Goal: Communication & Community: Answer question/provide support

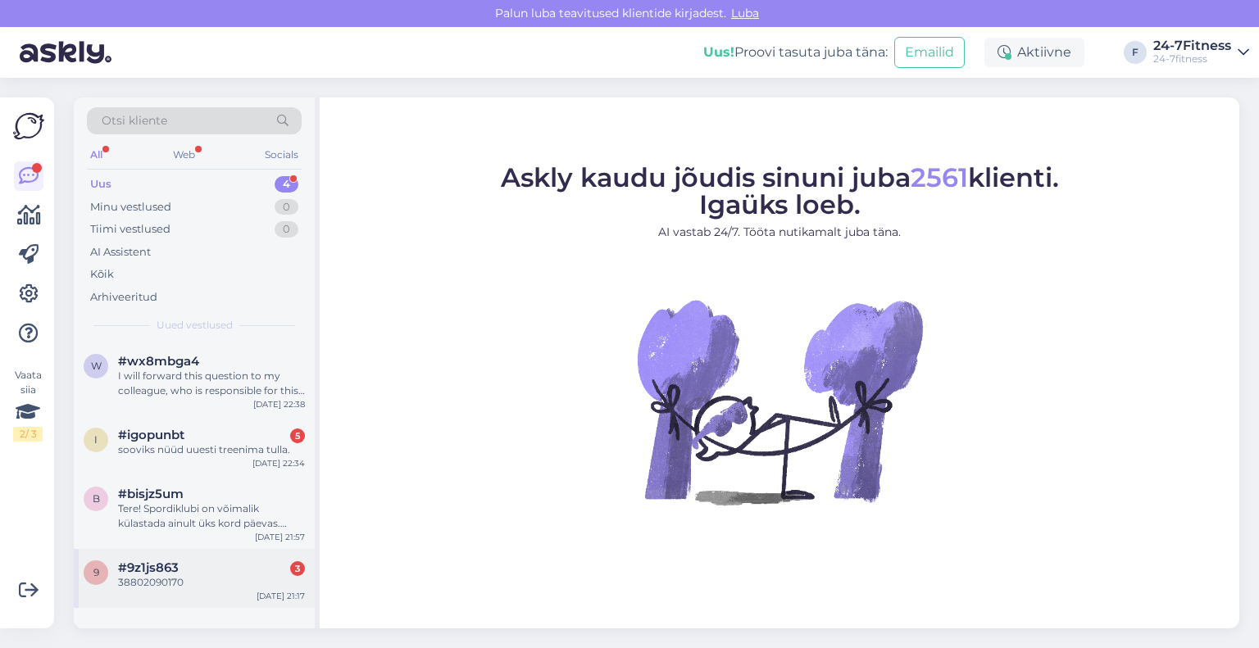
click at [183, 573] on div "#9z1js863 3" at bounding box center [211, 568] width 187 height 15
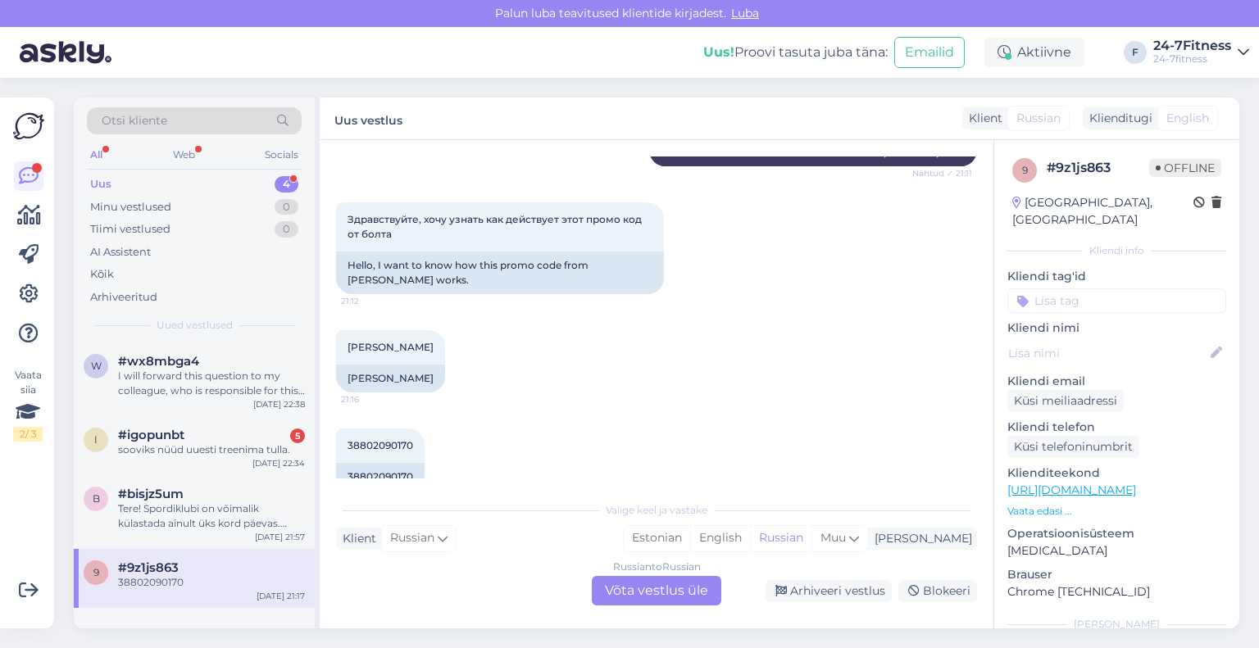
scroll to position [311, 0]
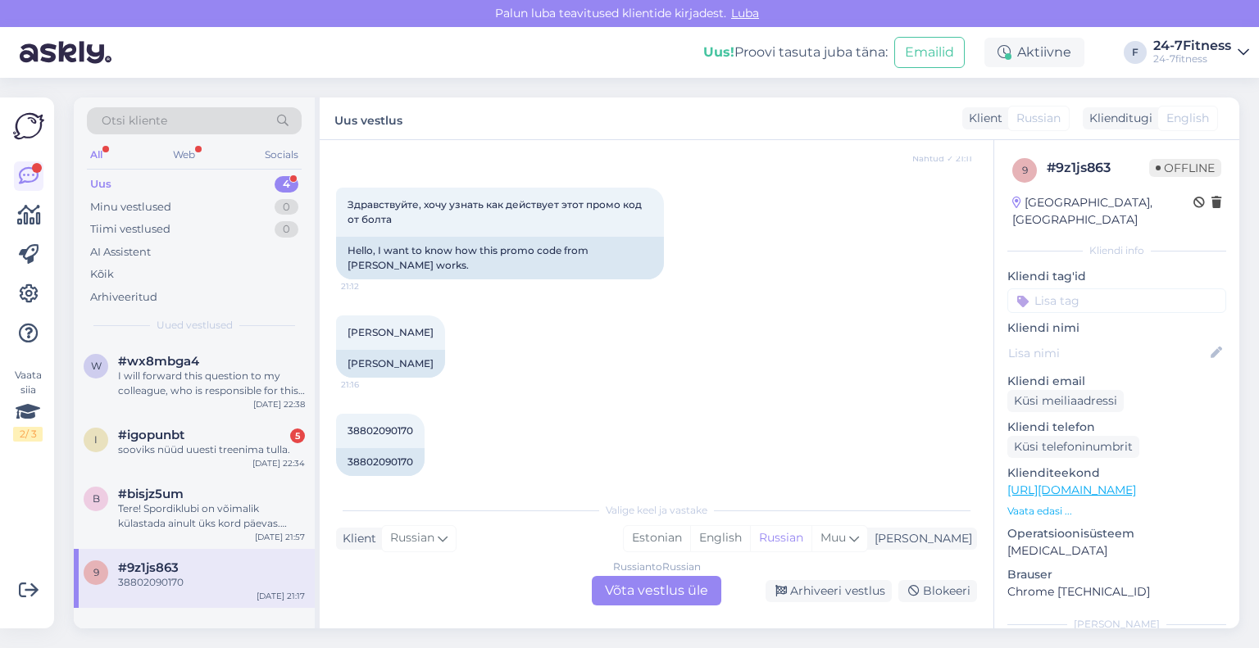
click at [616, 585] on div "Russian to Russian Võta vestlus üle" at bounding box center [657, 591] width 130 height 30
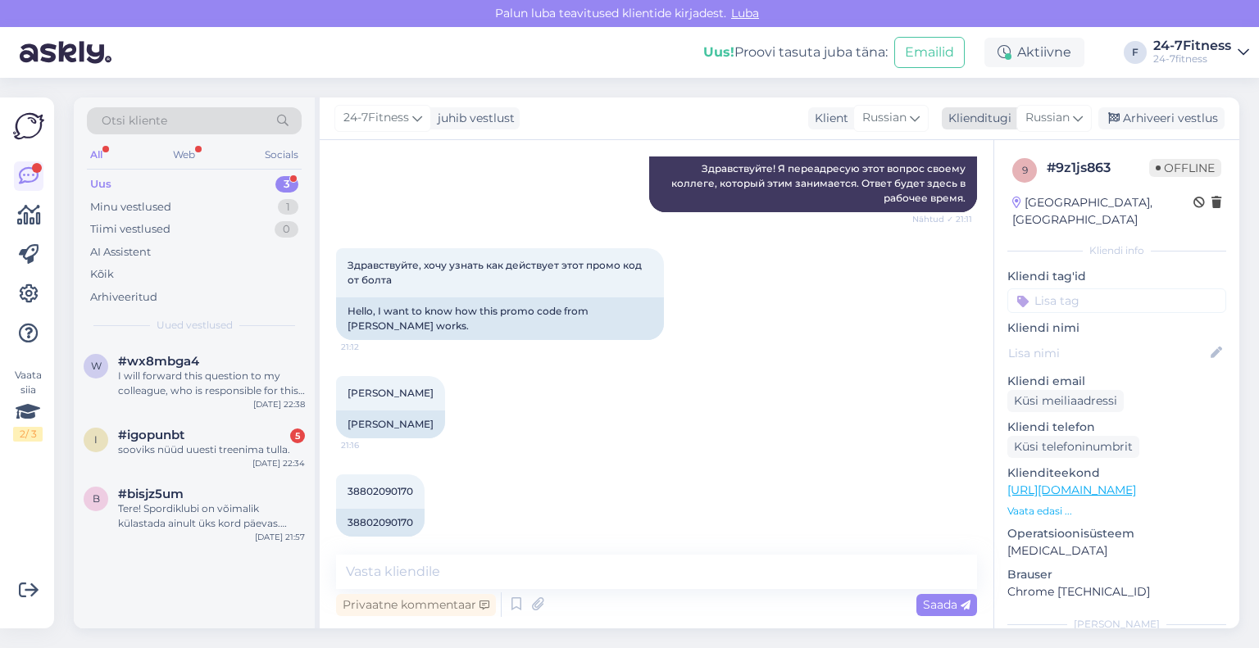
click at [993, 118] on div "Klienditugi" at bounding box center [977, 118] width 70 height 17
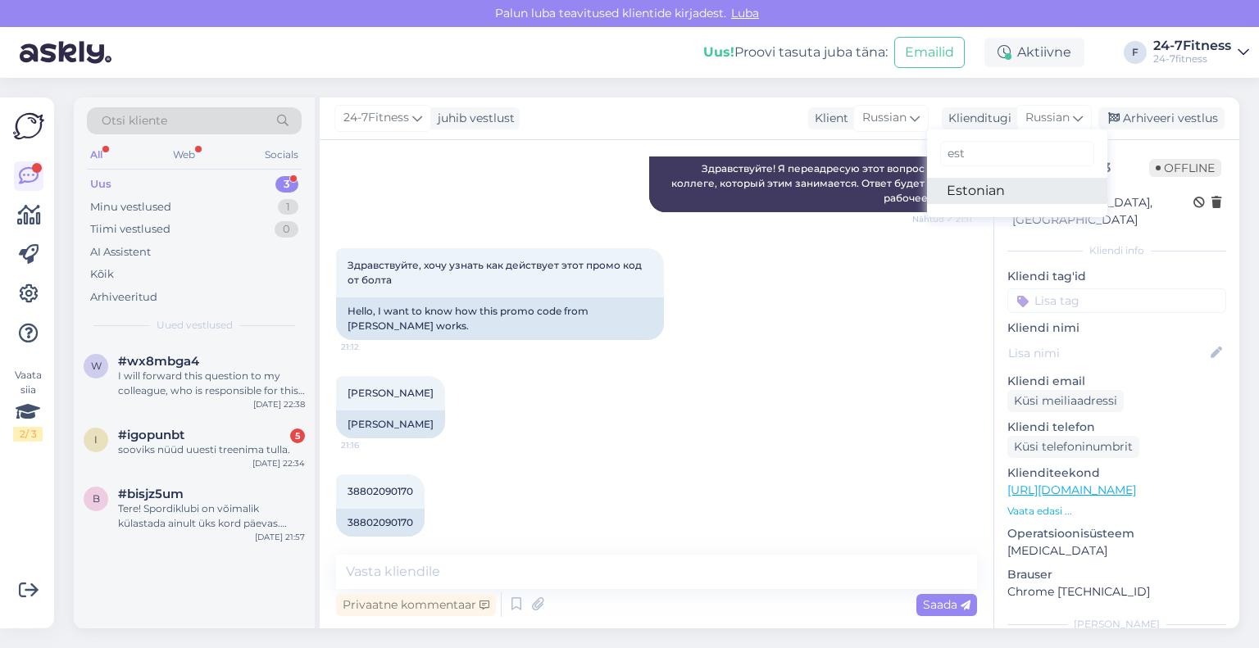
type input "est"
click at [992, 194] on link "Estonian" at bounding box center [1017, 191] width 180 height 26
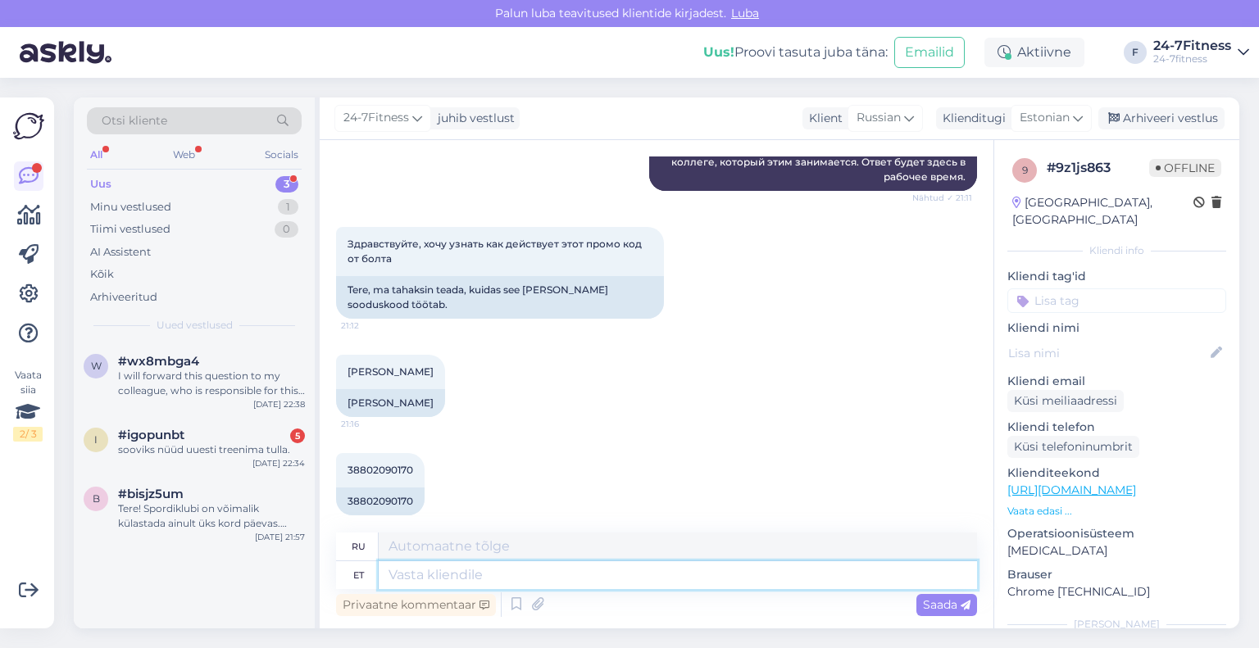
click at [576, 583] on textarea at bounding box center [678, 575] width 598 height 28
type textarea "Tere"
type textarea "Привет"
type textarea "Tere!"
type textarea "Привет!"
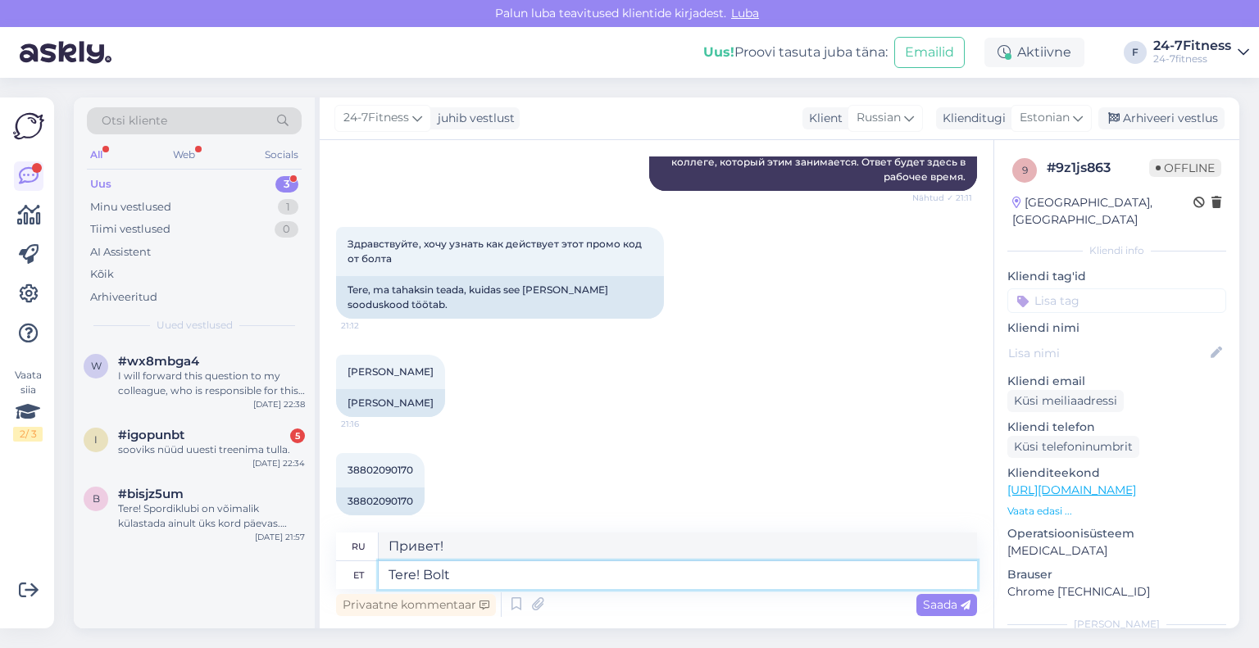
type textarea "Tere! Bolt s"
type textarea "Привет, Болт!"
type textarea "Tere! Bolt soodustuse sa"
type textarea "Привет! Скидка на Bolt"
type textarea "Tere! [PERSON_NAME] soodustuse saamiseks"
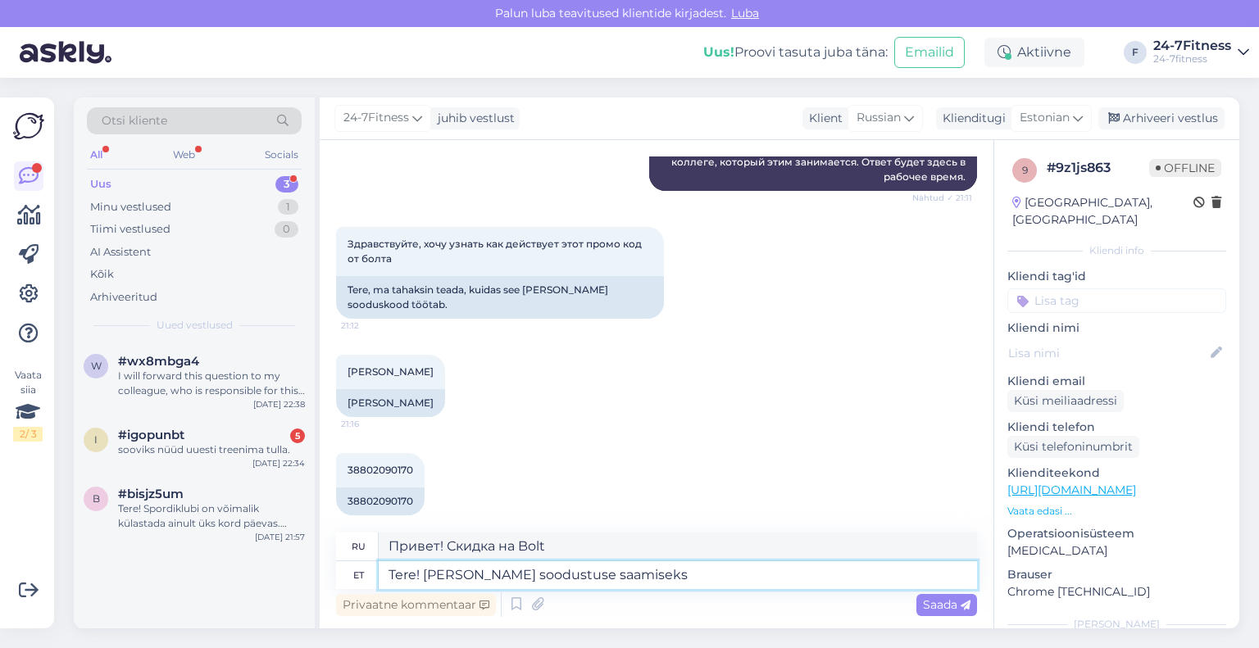
type textarea "Привет! Забегай и получи скидку!"
type textarea "Tere! [PERSON_NAME] soodustuse saamiseks palu"
type textarea "Здравствуйте! Запросите скидку на Bolt."
type textarea "Tere! [PERSON_NAME] soodustuse saamiseks palun ki"
type textarea "Здравствуйте! Чтобы получить скидку на [PERSON_NAME], пожалуйста,"
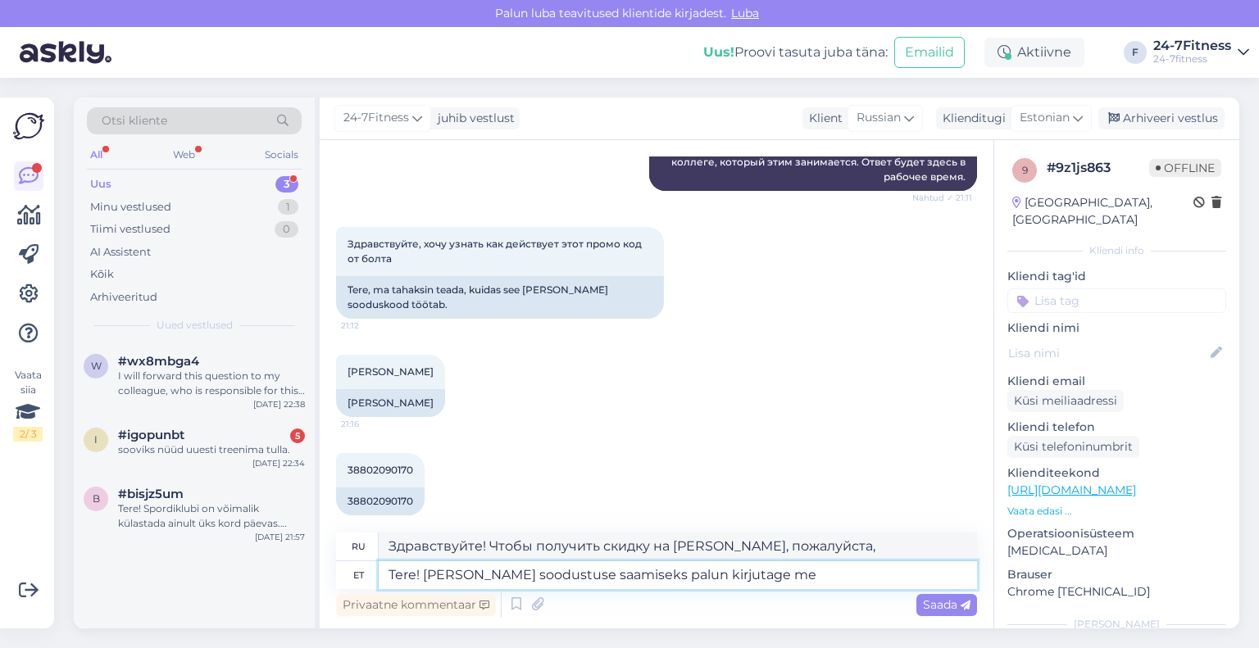
type textarea "Tere! [PERSON_NAME] soodustuse saamiseks palun kirjutage mei"
type textarea "Здравствуйте! Чтобы получить скидку [PERSON_NAME], напишите мне."
type textarea "Tere! [PERSON_NAME] soodustuse saamiseks palun kirjutage mei"
type textarea "Здравствуйте! Чтобы получить скидку [PERSON_NAME], напишите нам."
type textarea "Tere! [PERSON_NAME] soodustuse saamiseks palun kirjutage meie"
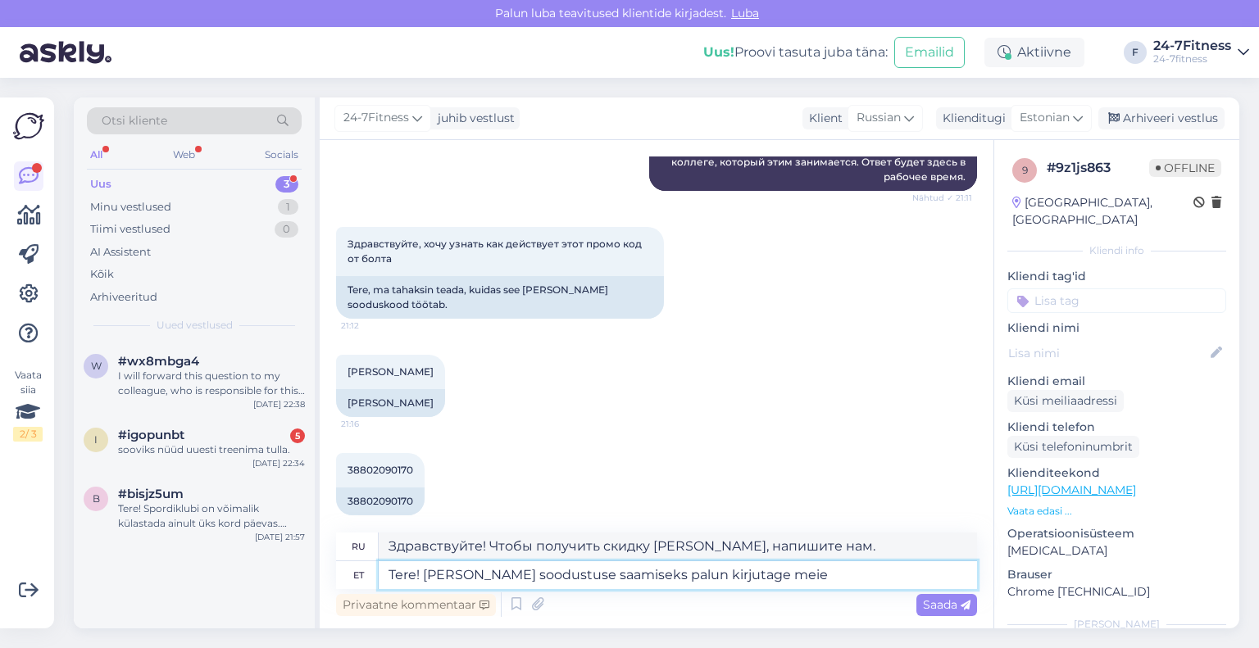
type textarea "Здравствуйте! Чтобы получить скидку на [PERSON_NAME], напишите нам."
type textarea "Tere! [PERSON_NAME] soodustuse saamiseks palun kir"
type textarea "Здравствуйте! Чтобы получить скидку [PERSON_NAME], напишите мне."
type textarea "Tere! [PERSON_NAME] soodustuse saamiseks palun"
type textarea "Здравствуйте! Чтобы получить скидку на [PERSON_NAME], пожалуйста,"
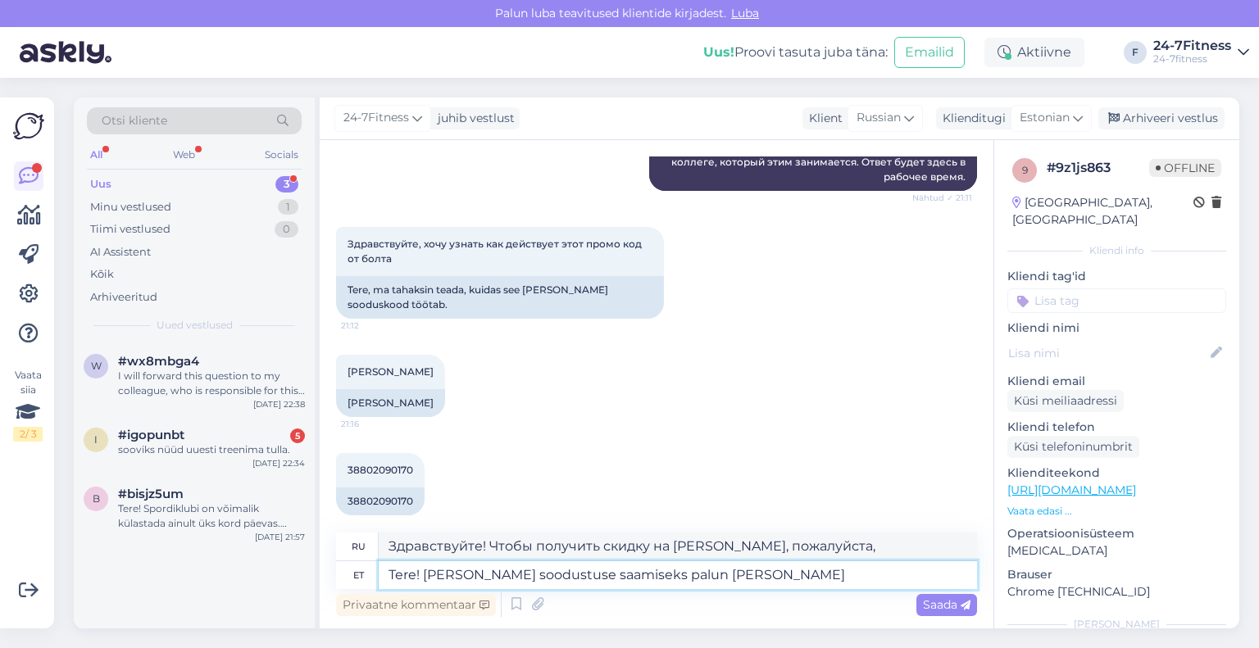
type textarea "Tere! [PERSON_NAME] soodustuse saamiseks palun võtke meie"
type textarea "Здравствуйте! Чтобы получить скидку [PERSON_NAME], пожалуйста, свяжитесь с"
type textarea "Tere! [PERSON_NAME] soodustuse saamiseks palun võtke meiegi e"
type textarea "Здравствуйте! Чтобы получить скидку на [PERSON_NAME], свяжитесь с нами."
type textarea "Tere! [PERSON_NAME] soodustuse saamiseks palun võtke meiegi e-maili te"
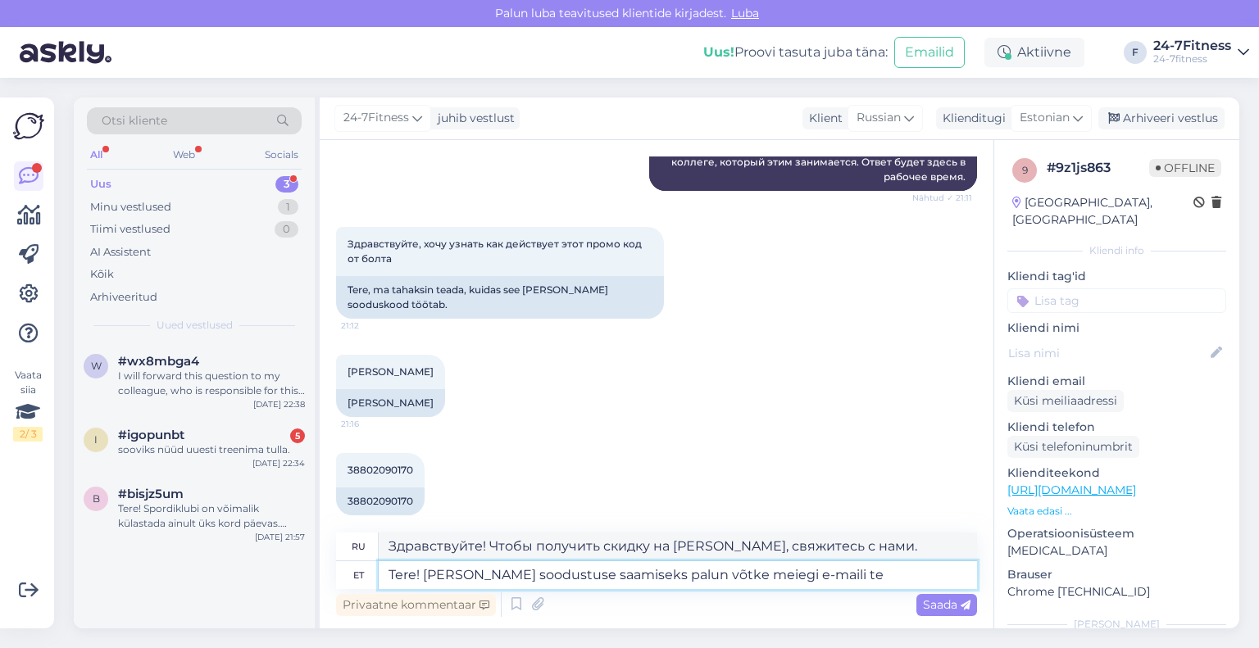
type textarea "Здравствуйте! Чтобы получить скидку Bolt, свяжитесь с нами по электронной почте."
paste textarea "[EMAIL_ADDRESS][DOMAIN_NAME]"
type textarea "Tere! Bolt soodustuse saamiseks palun võtke meiegi e-[PERSON_NAME] ühendust [EM…"
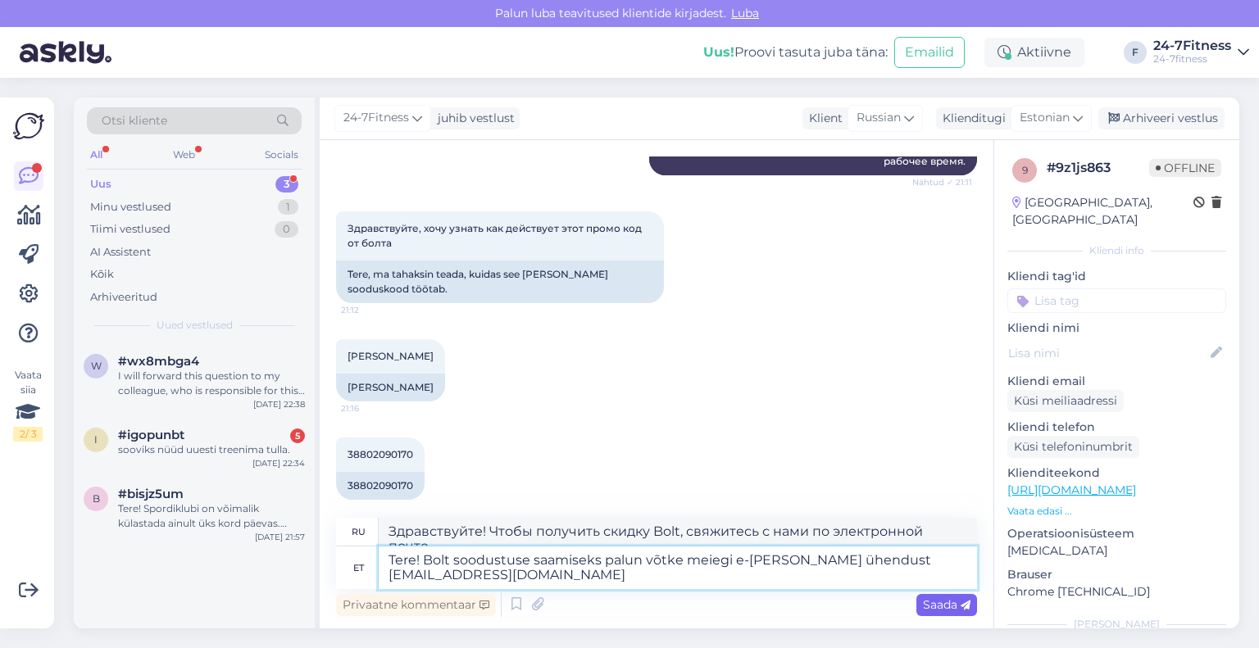
type textarea "Здравствуйте! Чтобы получить скидку на [PERSON_NAME], свяжитесь с нами по элект…"
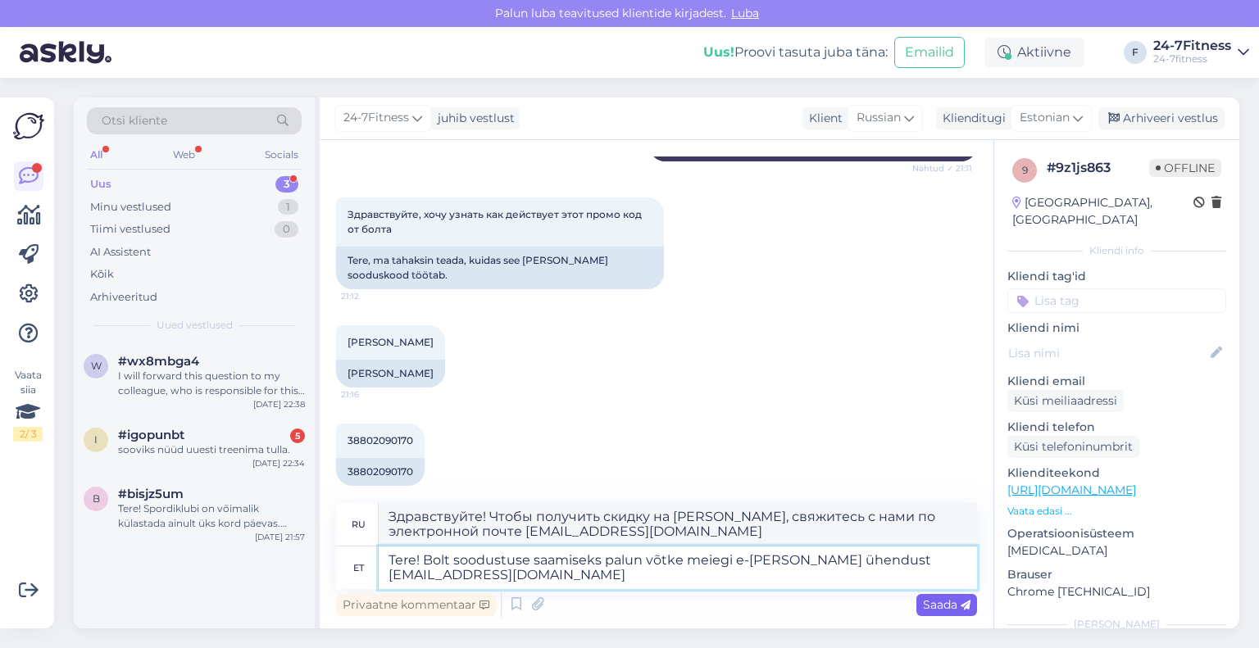
type textarea "Tere! Bolt soodustuse saamiseks palun võtke meiegi e-[PERSON_NAME] ühendust [EM…"
click at [923, 609] on span "Saada" at bounding box center [947, 605] width 48 height 15
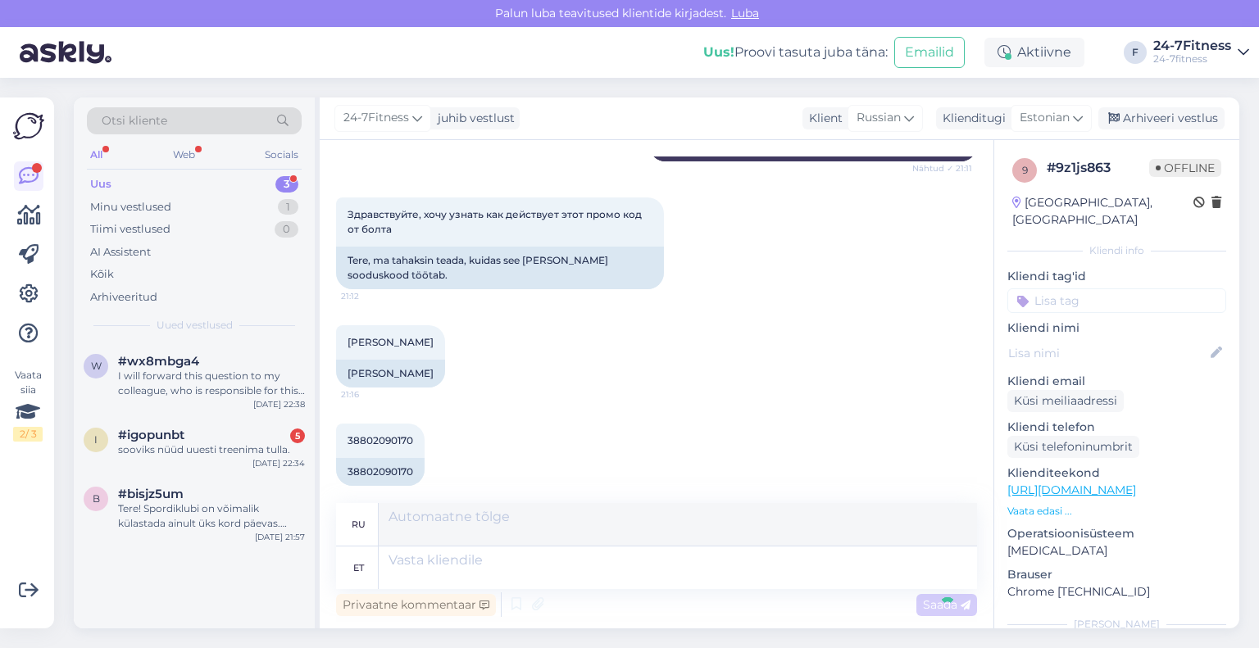
scroll to position [434, 0]
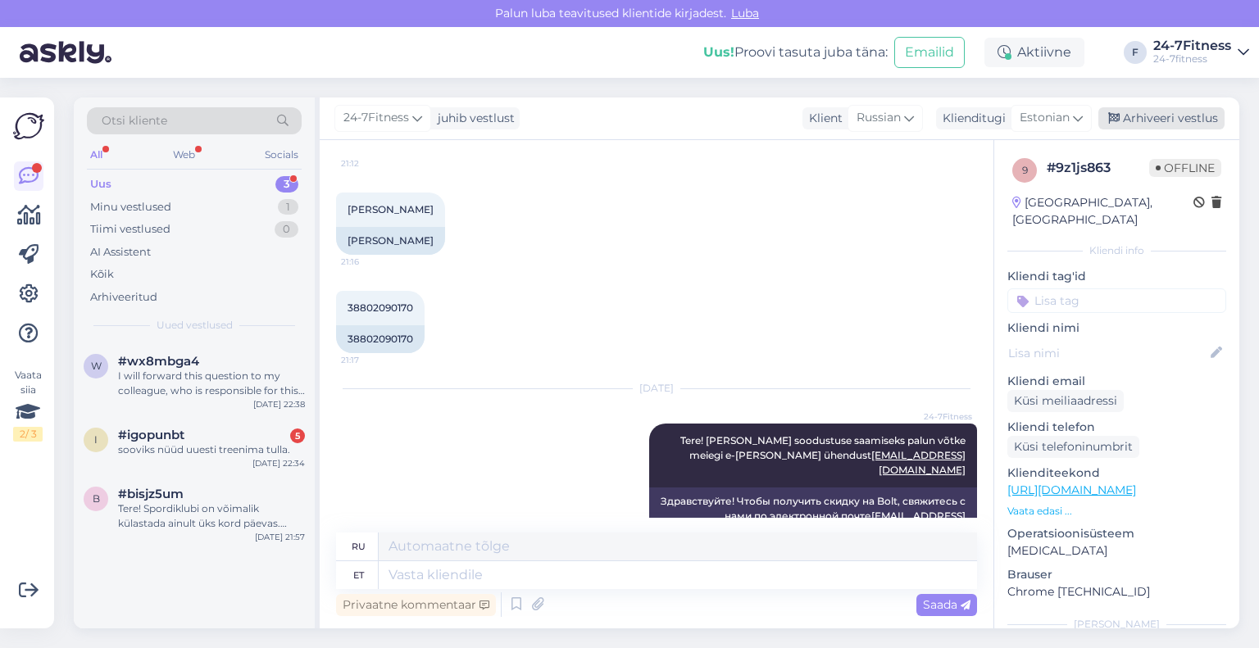
click at [1162, 118] on div "Arhiveeri vestlus" at bounding box center [1161, 118] width 126 height 22
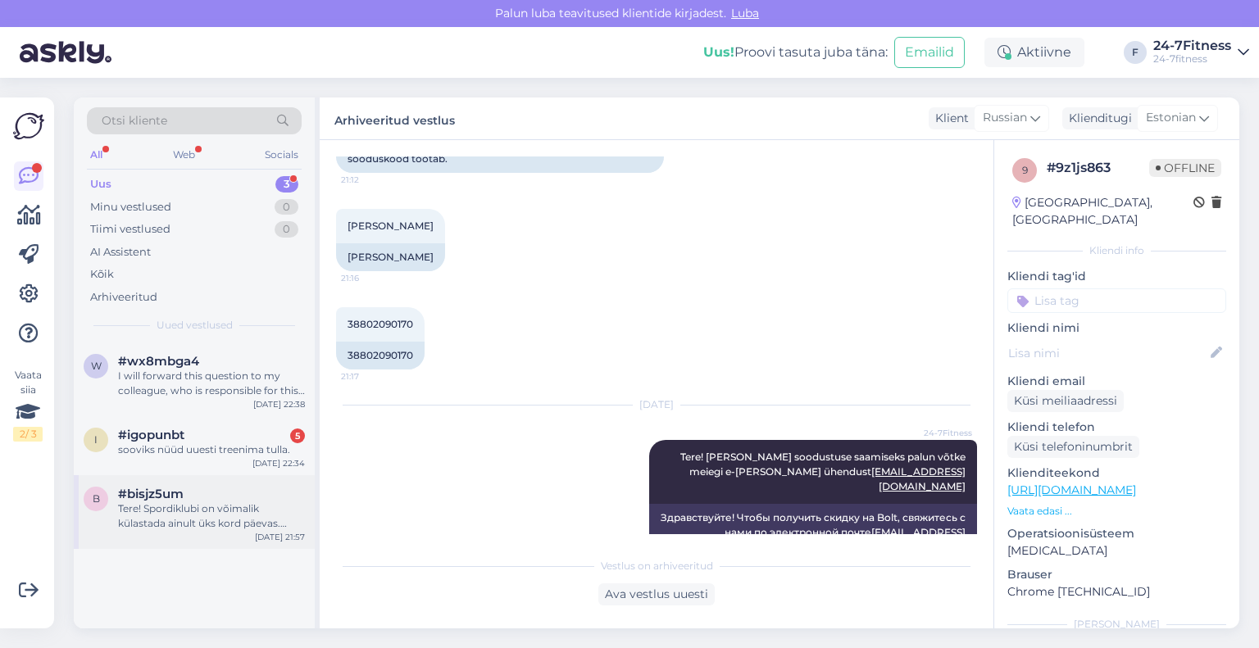
click at [193, 517] on div "Tere! Spordiklubi on võimalik külastada ainult üks kord päevas. Palun helistage…" at bounding box center [211, 517] width 187 height 30
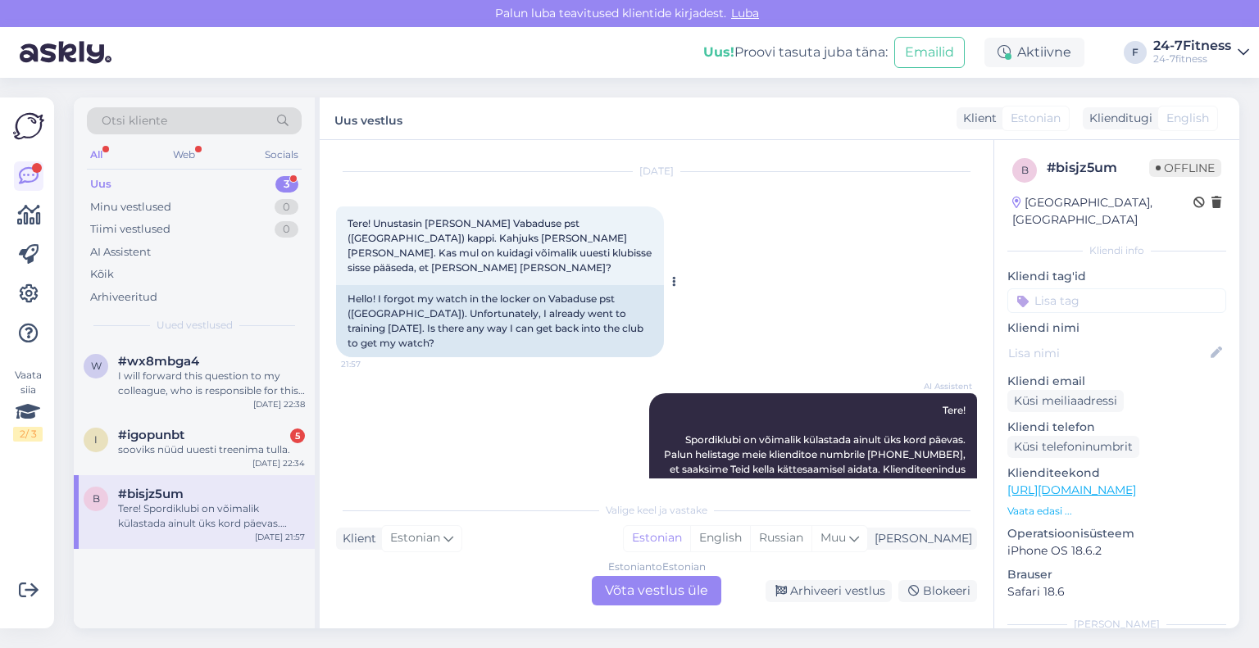
scroll to position [48, 0]
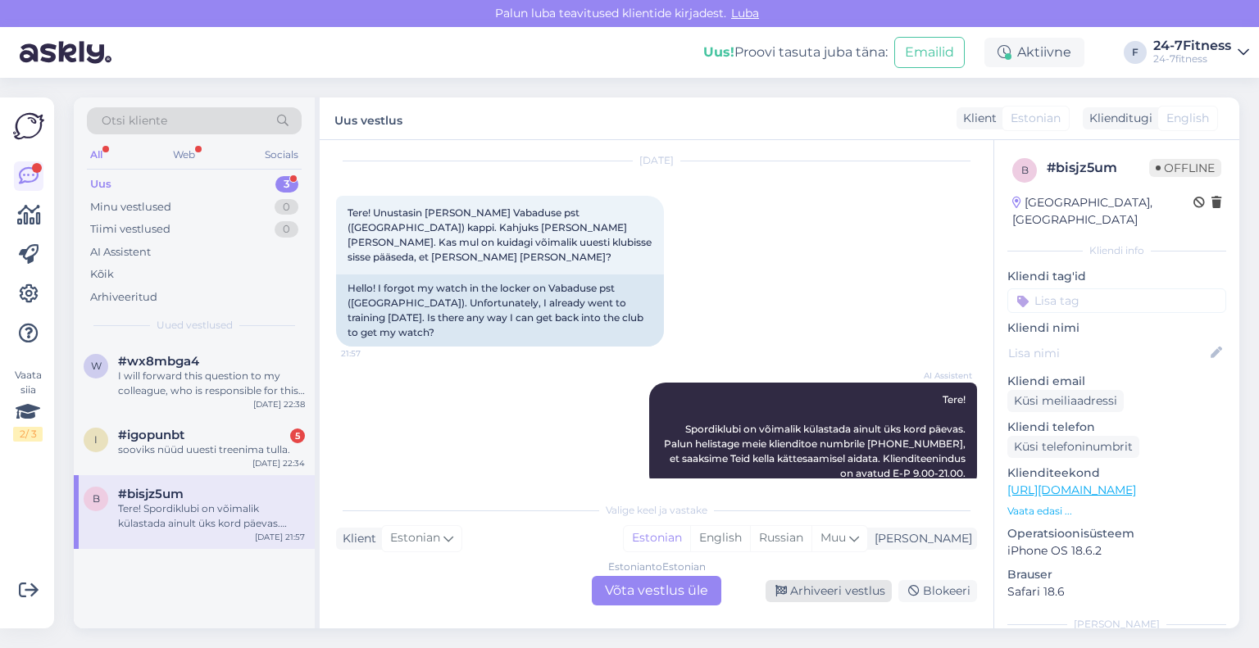
click at [831, 597] on div "Arhiveeri vestlus" at bounding box center [829, 591] width 126 height 22
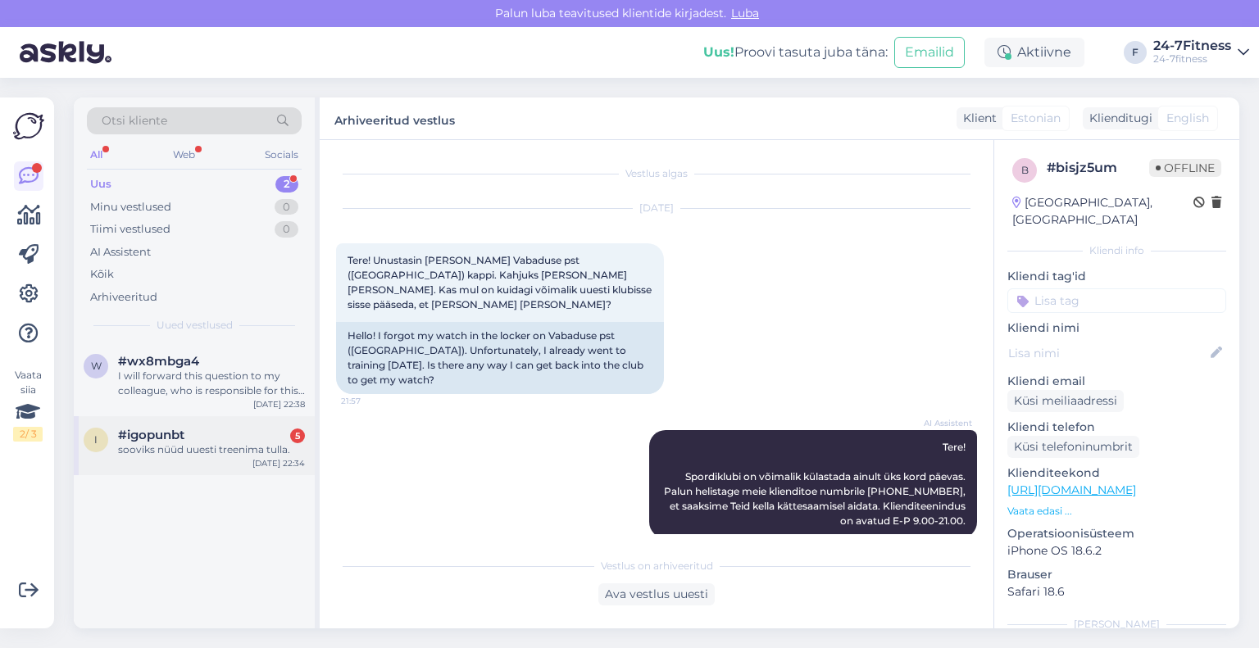
click at [223, 461] on div "i #igopunbt 5 sooviks nüüd uuesti treenima tulla. [DATE] 22:34" at bounding box center [194, 445] width 241 height 59
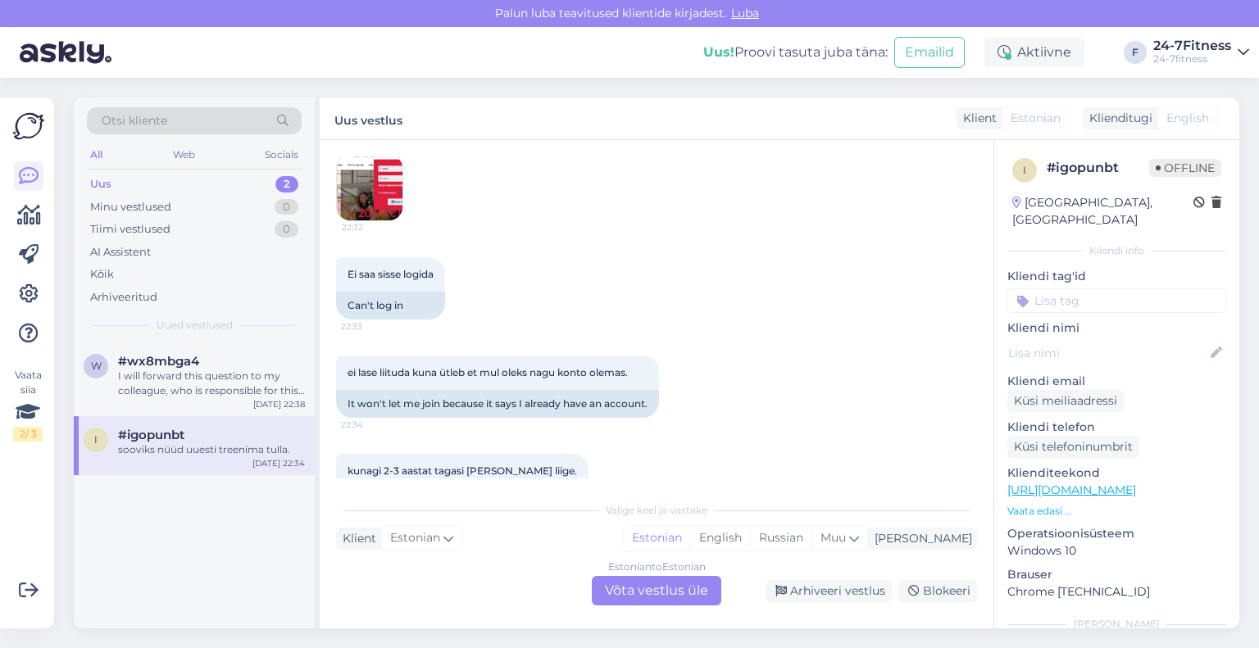
scroll to position [820, 0]
click at [344, 174] on img at bounding box center [370, 185] width 66 height 66
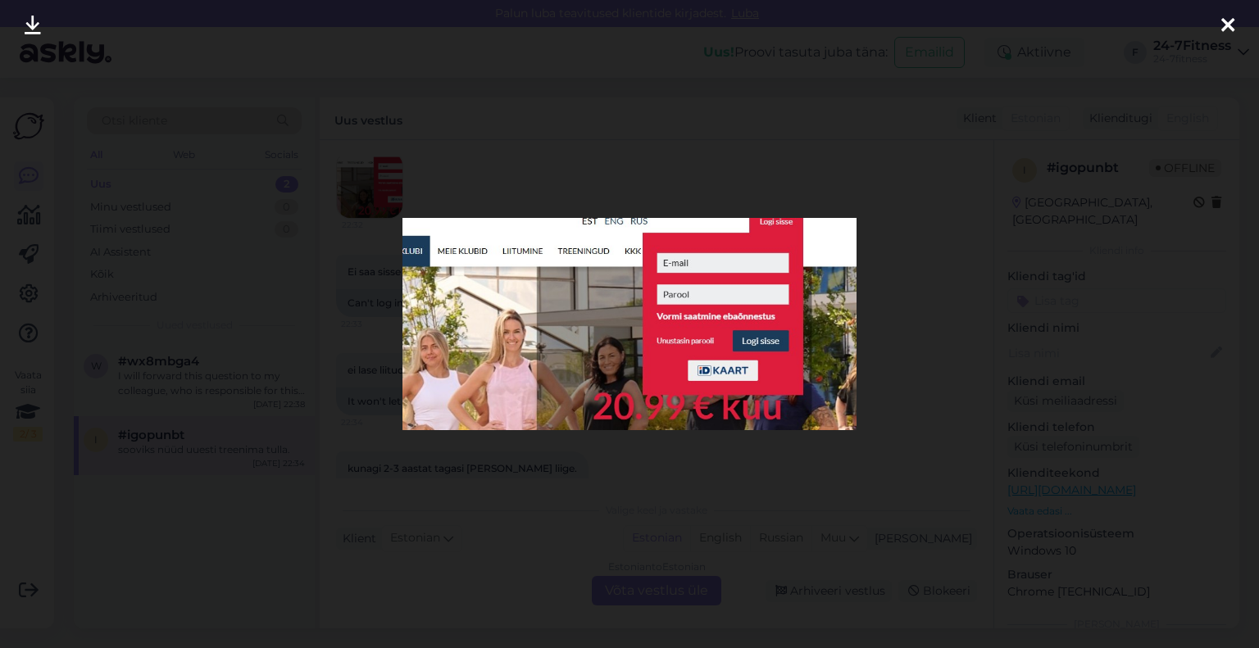
click at [1230, 20] on icon at bounding box center [1227, 26] width 13 height 21
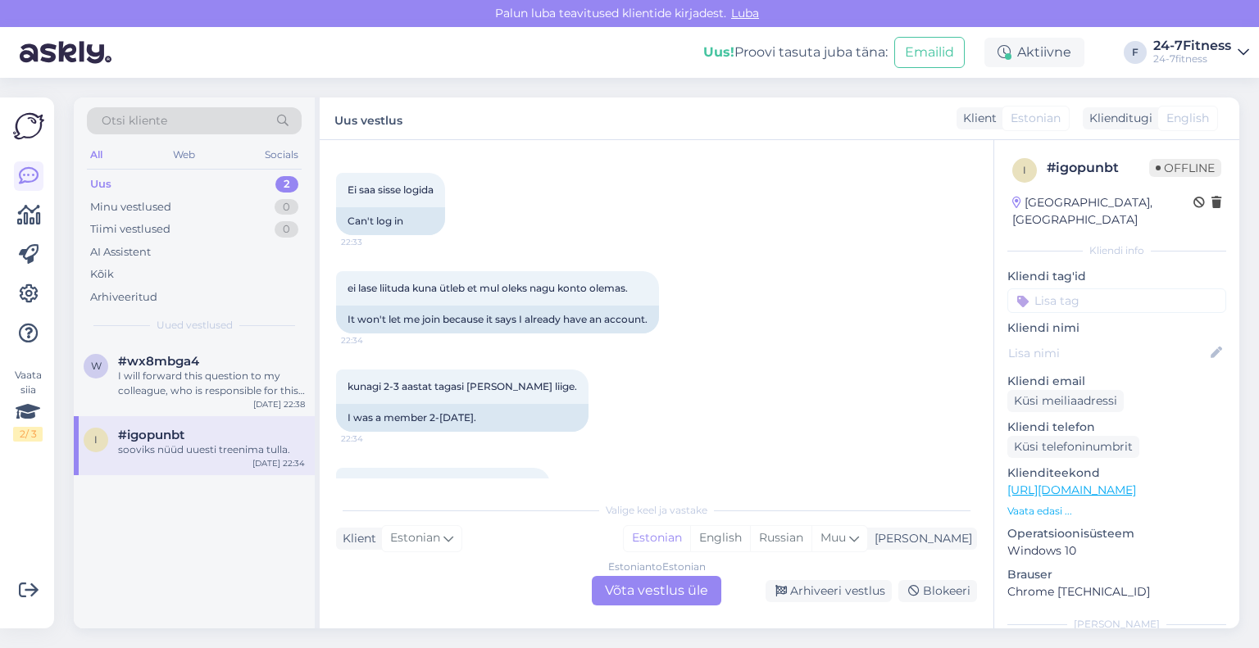
scroll to position [956, 0]
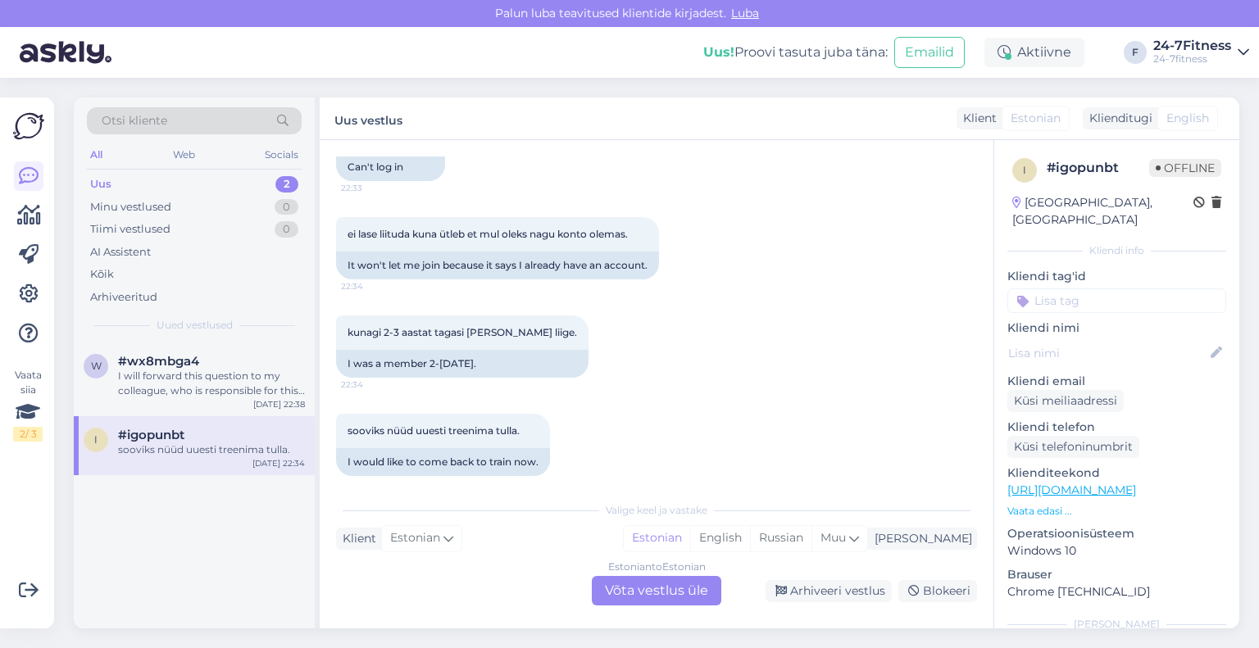
click at [652, 594] on div "Estonian to Estonian Võta vestlus üle" at bounding box center [657, 591] width 130 height 30
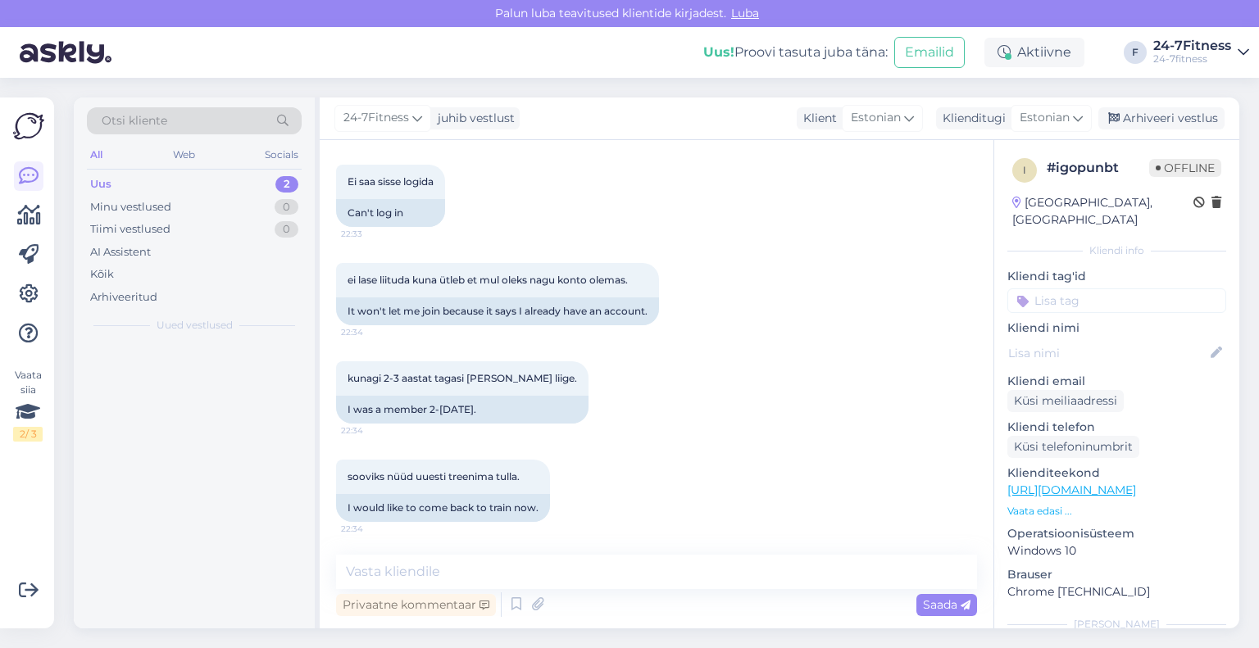
scroll to position [895, 0]
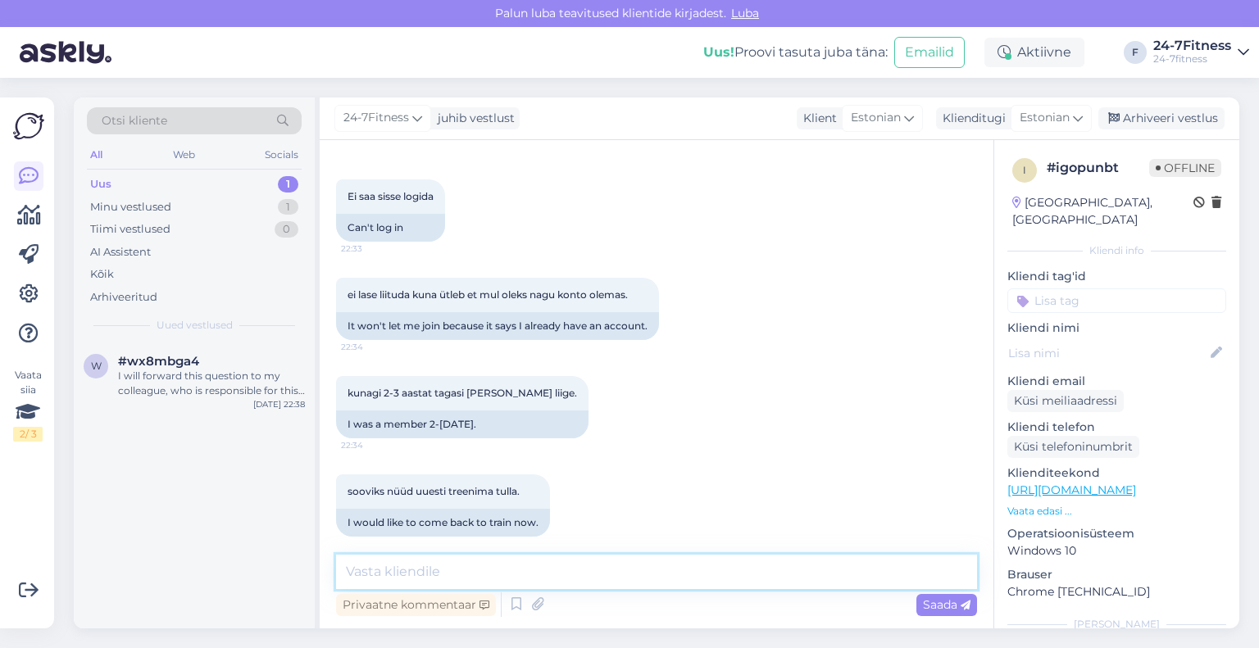
click at [571, 575] on textarea at bounding box center [656, 572] width 641 height 34
type textarea "Tere! Palun saatke enda isikukood, et saaksime kontrollida"
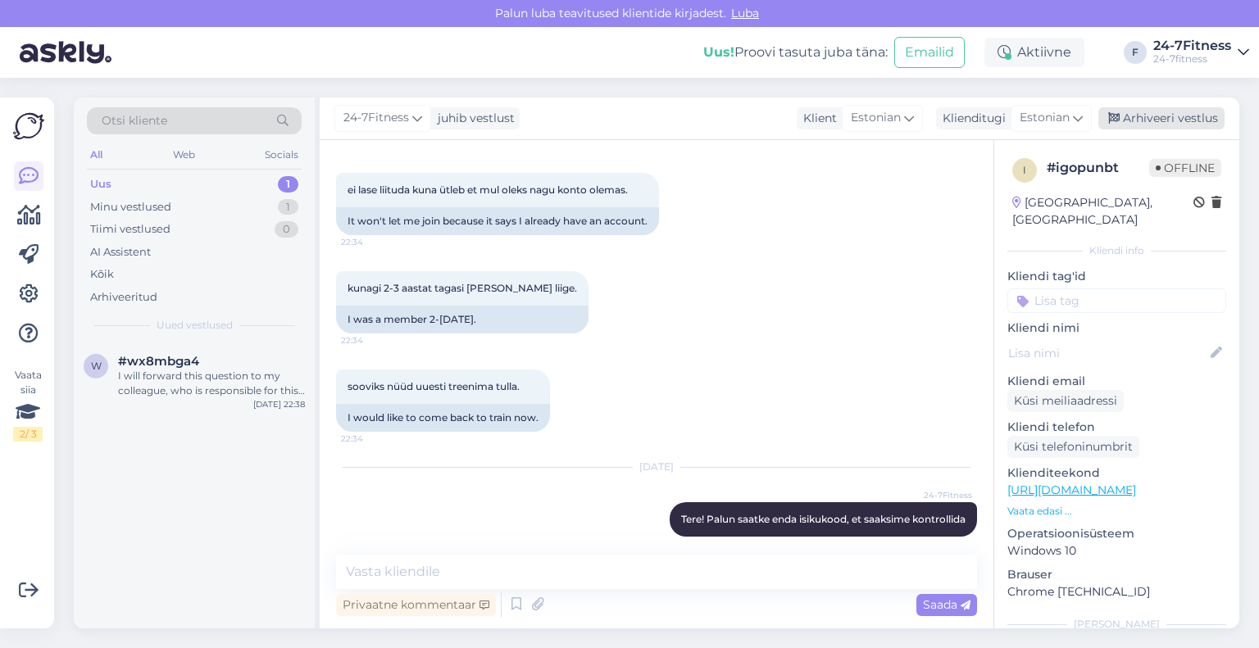
click at [1172, 111] on div "Arhiveeri vestlus" at bounding box center [1161, 118] width 126 height 22
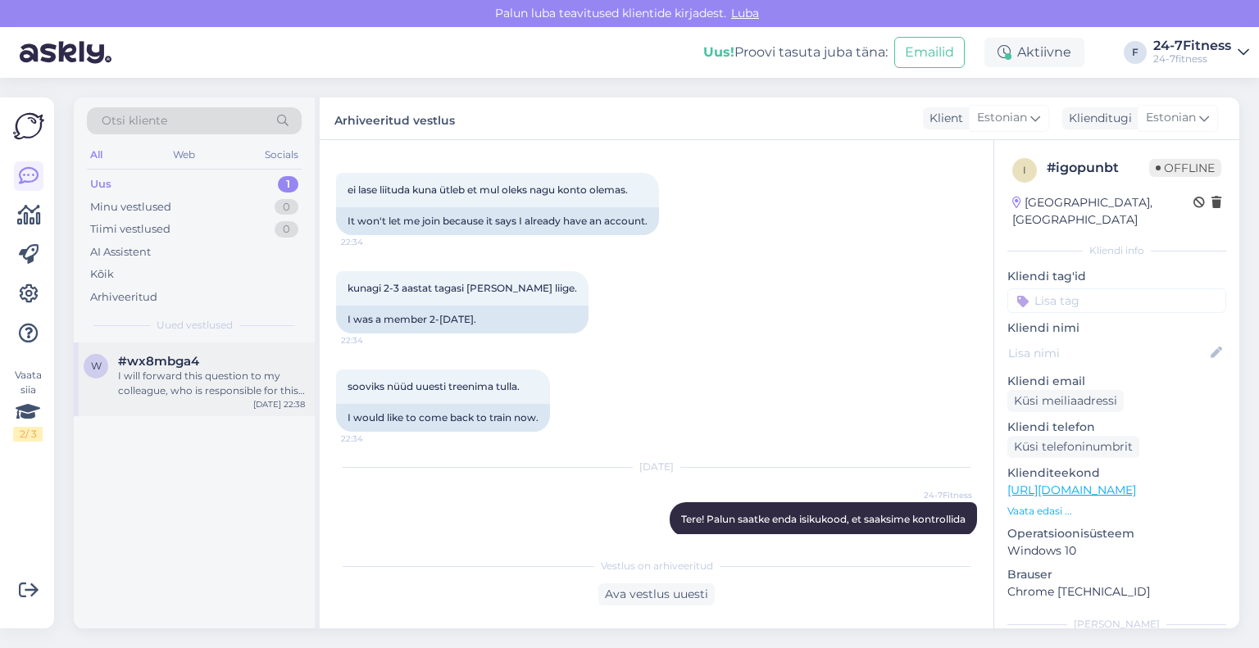
click at [195, 385] on div "I will forward this question to my colleague, who is responsible for this. The …" at bounding box center [211, 384] width 187 height 30
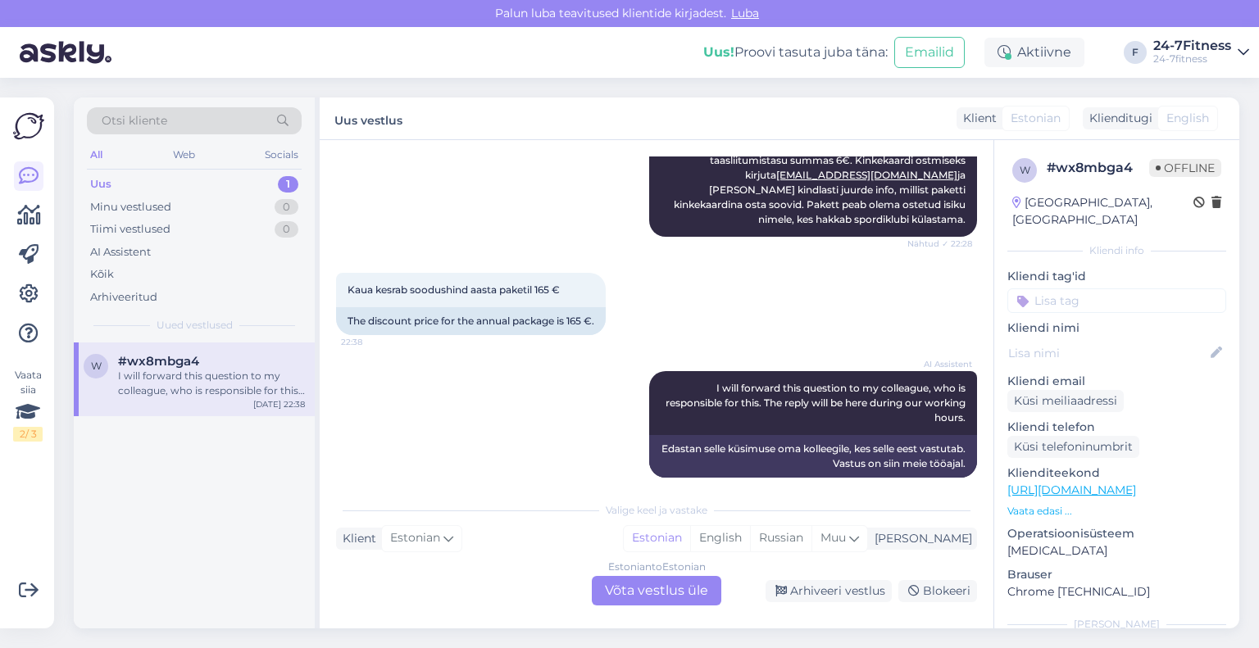
scroll to position [575, 0]
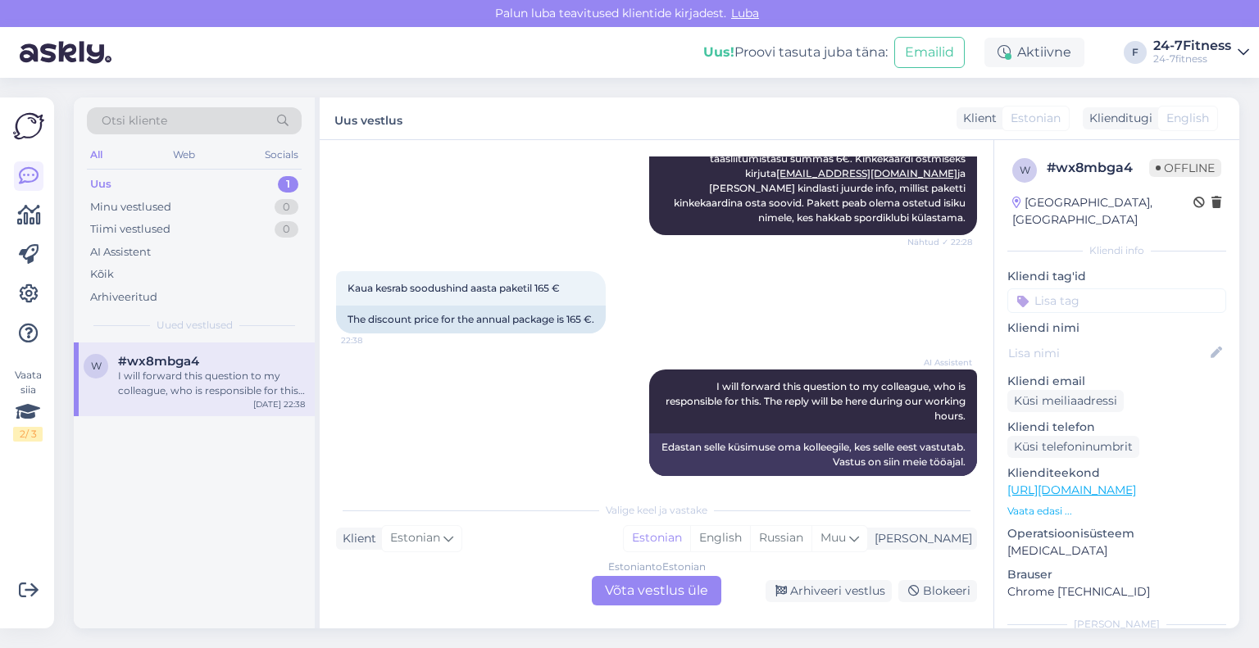
click at [672, 590] on div "Estonian to Estonian Võta vestlus üle" at bounding box center [657, 591] width 130 height 30
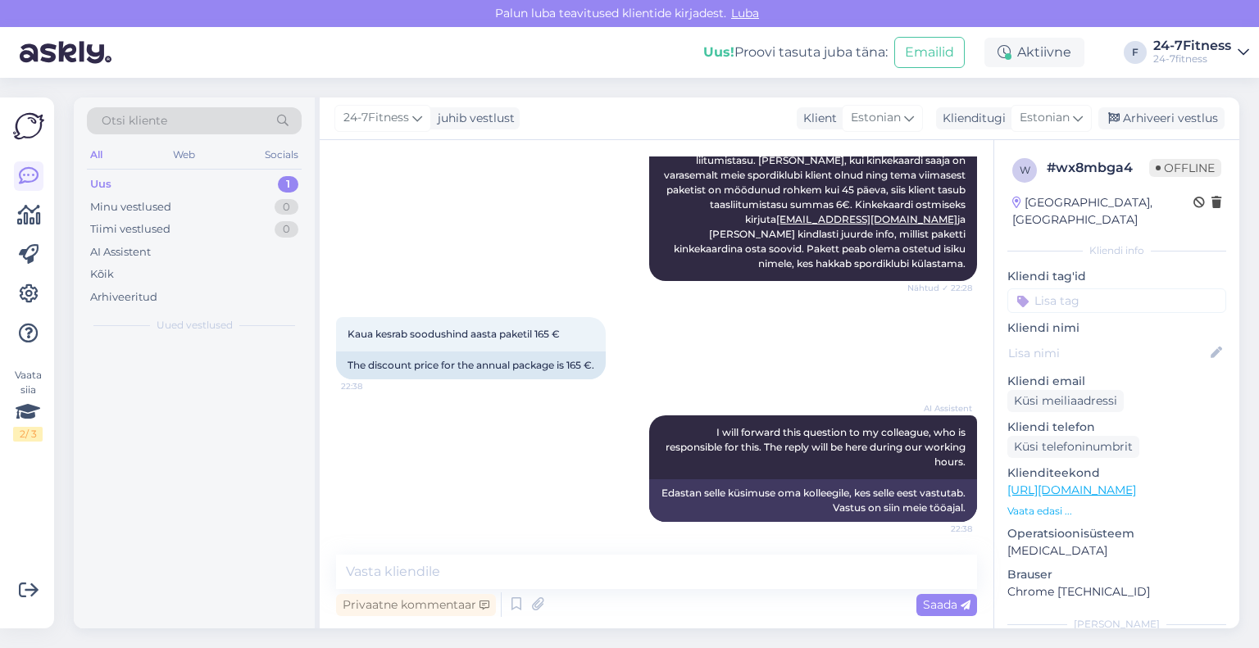
scroll to position [515, 0]
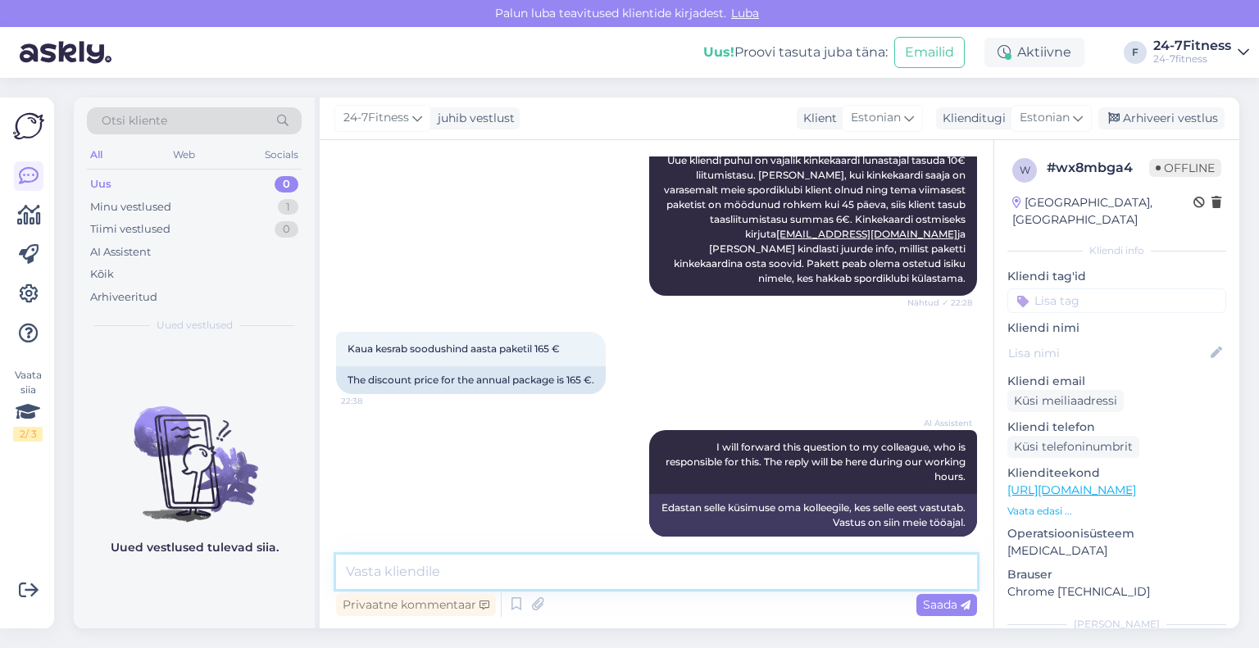
click at [643, 566] on textarea at bounding box center [656, 572] width 641 height 34
paste textarea "[PERSON_NAME] avamisega seotud soodustus oli planeeritud kuni 21.09 südaööni."
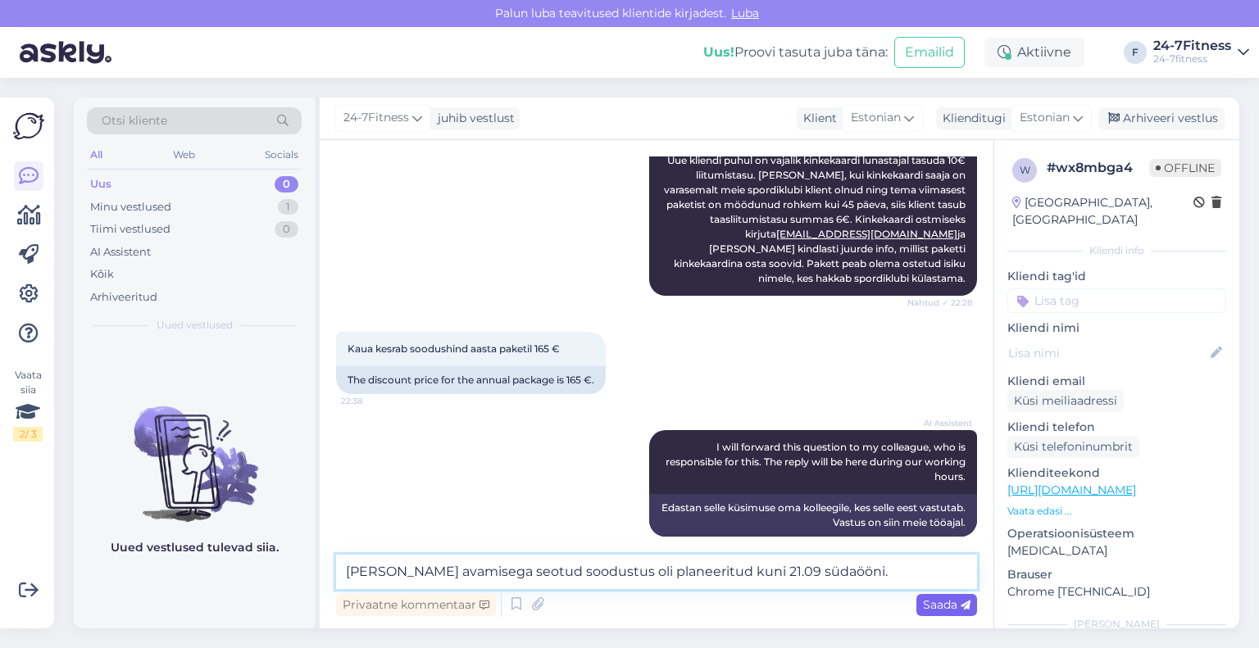
type textarea "[PERSON_NAME] avamisega seotud soodustus oli planeeritud kuni 21.09 südaööni."
click at [957, 600] on span "Saada" at bounding box center [947, 605] width 48 height 15
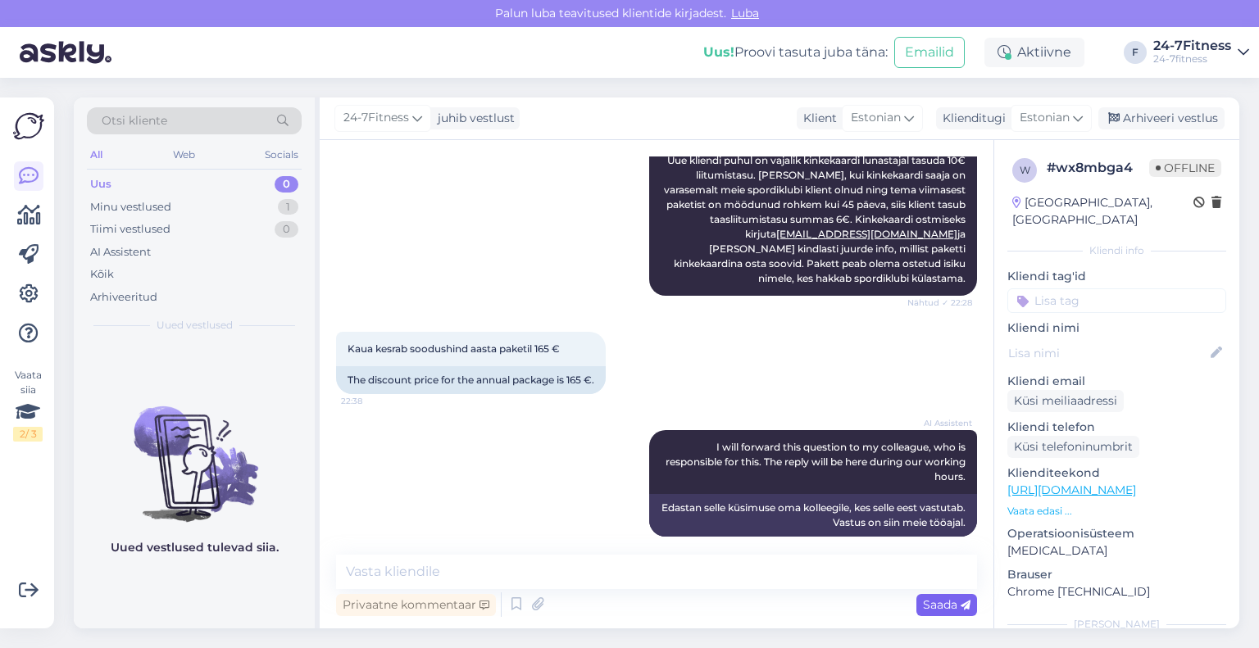
scroll to position [634, 0]
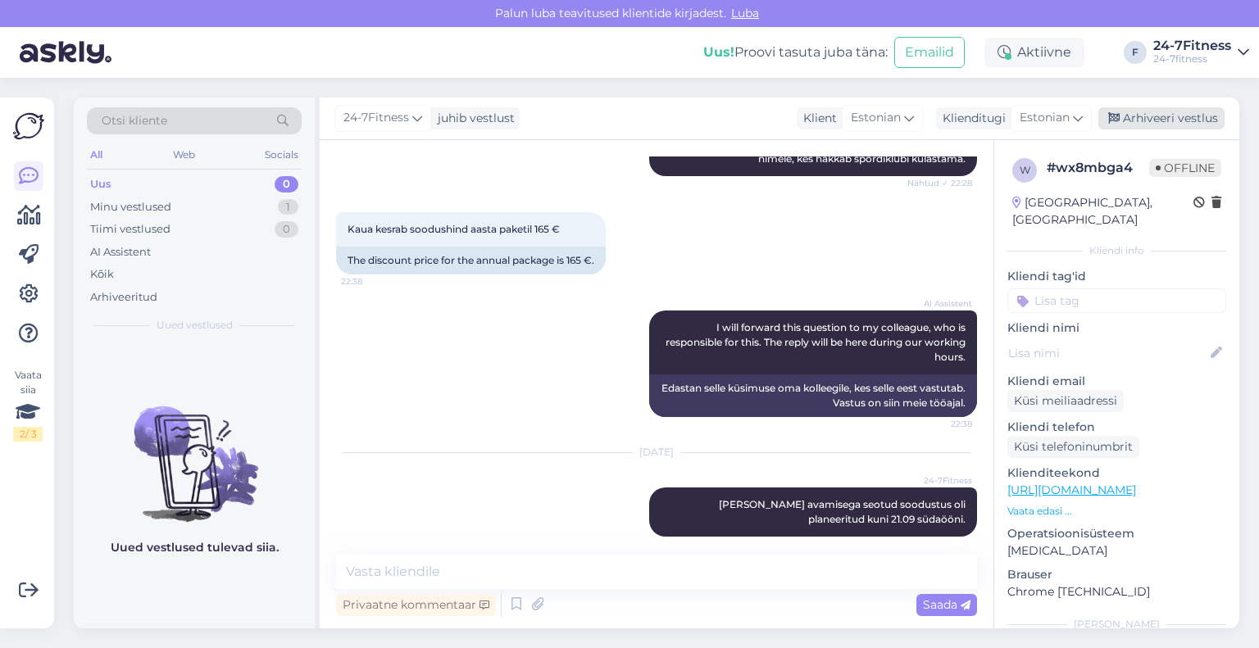
click at [1141, 108] on div "Arhiveeri vestlus" at bounding box center [1161, 118] width 126 height 22
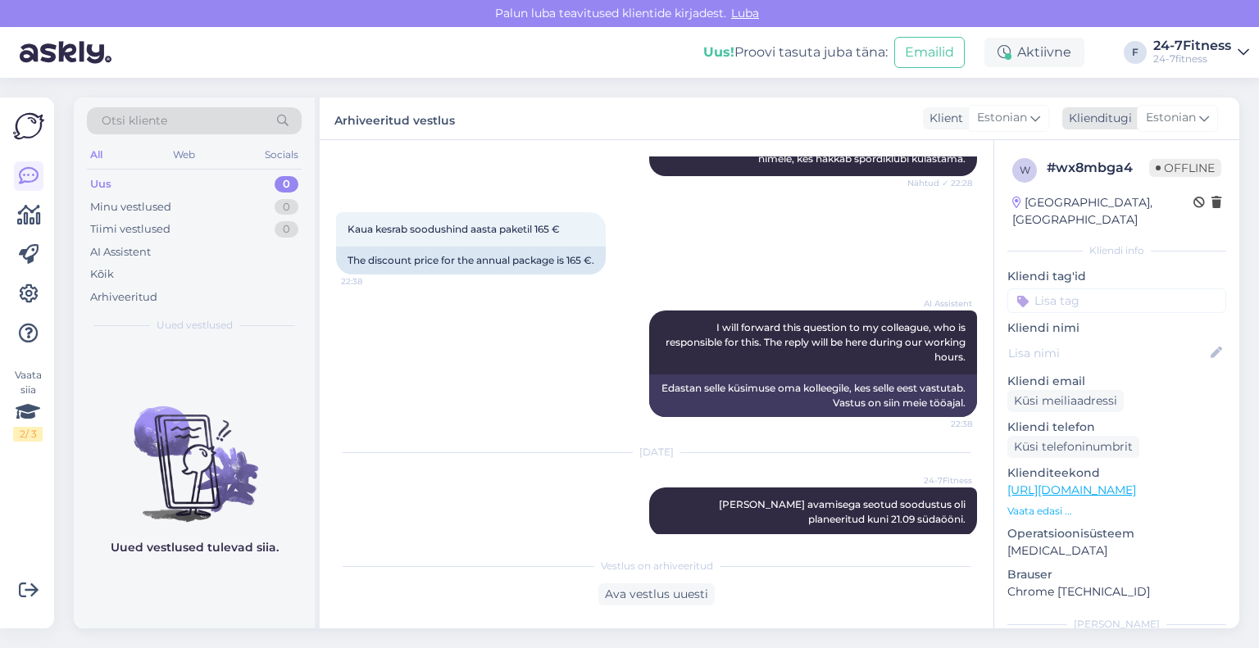
click at [1138, 122] on div "Estonian" at bounding box center [1177, 118] width 81 height 26
click at [598, 458] on div "[DATE] 24-7Fitness [PERSON_NAME] avamisega seotud soodustus oli planeeritud kun…" at bounding box center [656, 495] width 641 height 120
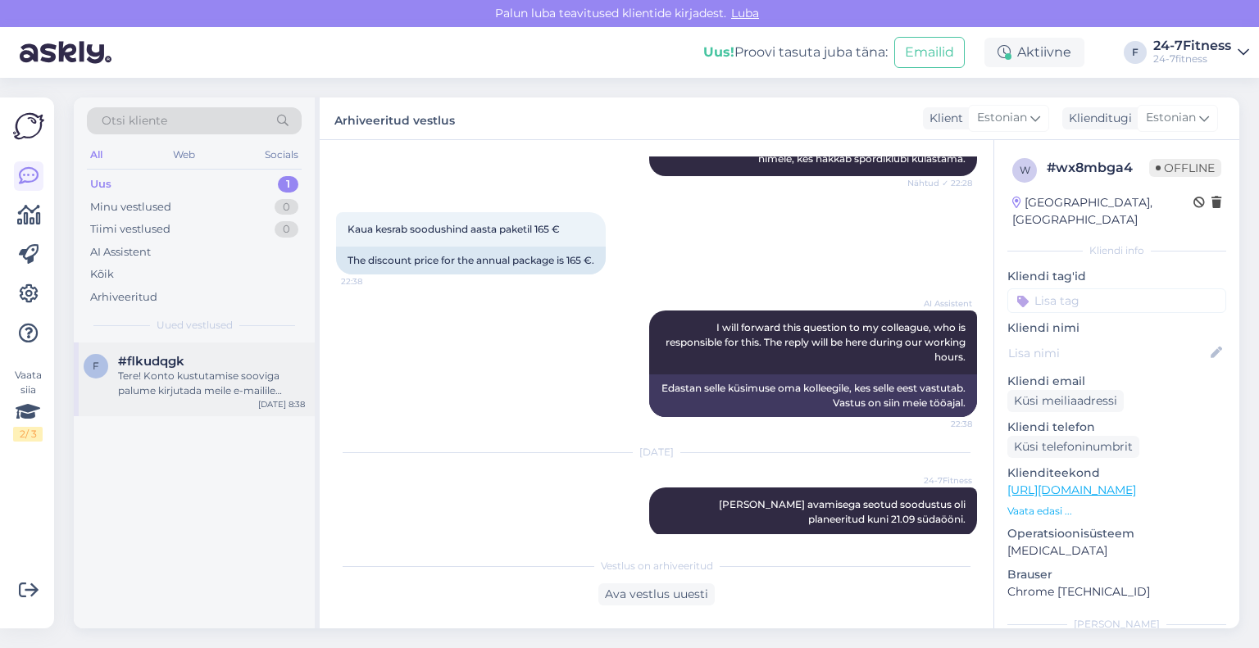
click at [193, 379] on div "Tere! Konto kustutamise sooviga palume kirjutada meile e-mailile [EMAIL_ADDRESS…" at bounding box center [211, 384] width 187 height 30
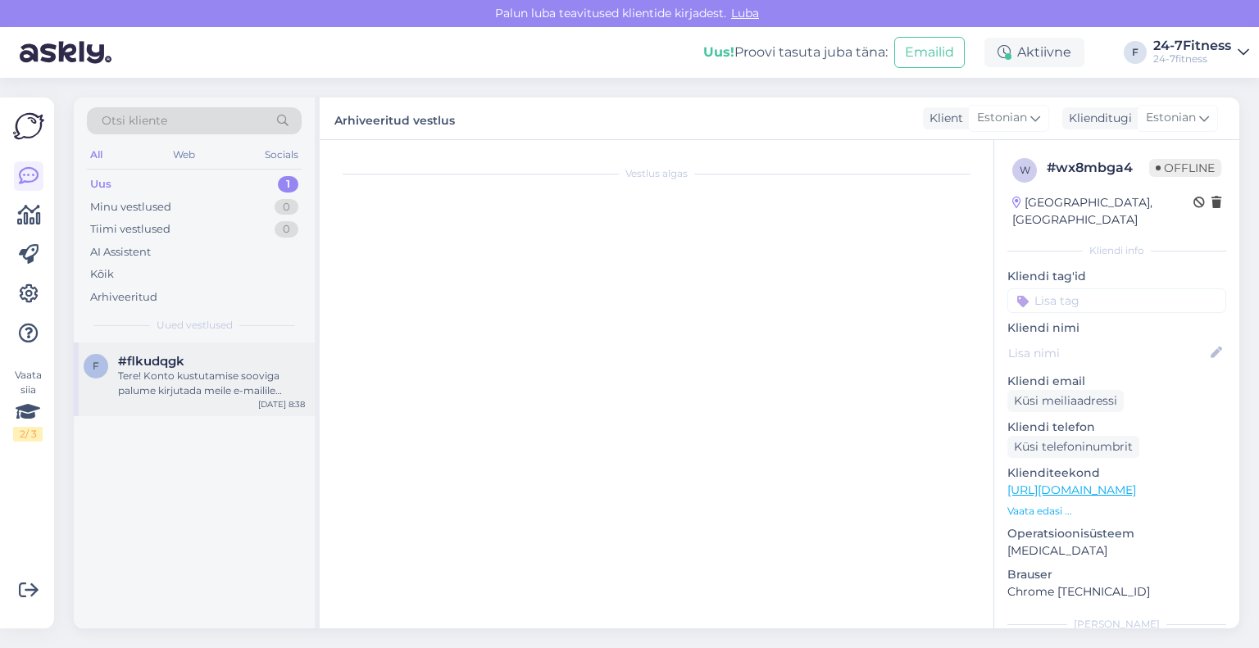
scroll to position [0, 0]
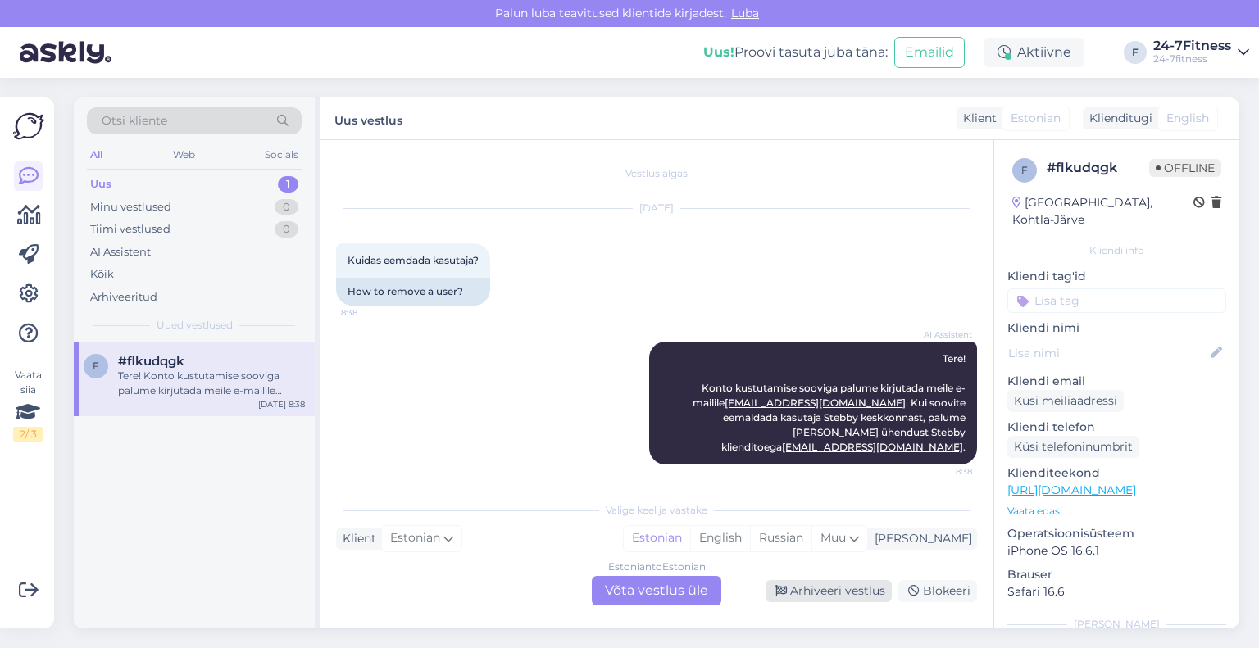
click at [831, 593] on div "Arhiveeri vestlus" at bounding box center [829, 591] width 126 height 22
